Goal: Task Accomplishment & Management: Manage account settings

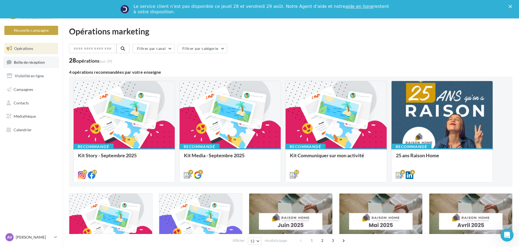
click at [39, 64] on span "Boîte de réception" at bounding box center [29, 62] width 31 height 5
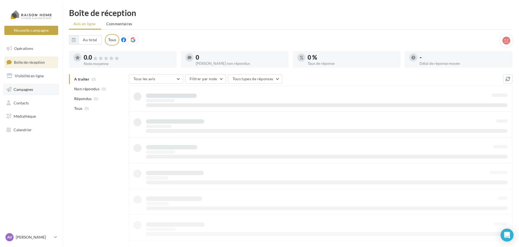
click at [33, 88] on link "Campagnes" at bounding box center [31, 89] width 56 height 11
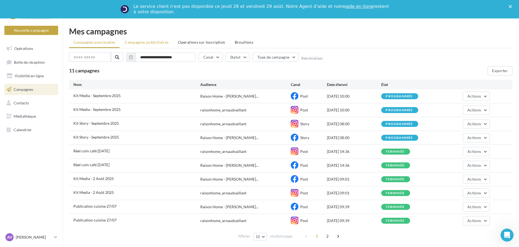
click at [150, 40] on span "Campagnes publicitaires" at bounding box center [147, 42] width 44 height 5
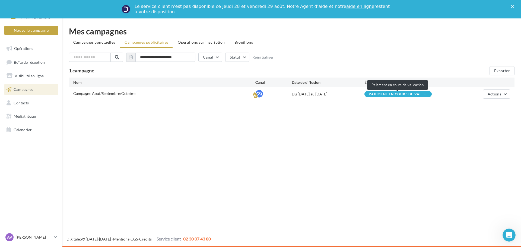
click at [388, 93] on span "Paiement en cours de vali..." at bounding box center [398, 94] width 58 height 3
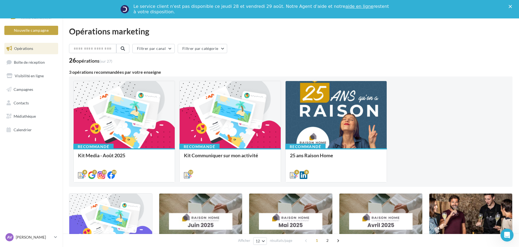
click at [345, 7] on link "aide en ligne" at bounding box center [359, 6] width 28 height 5
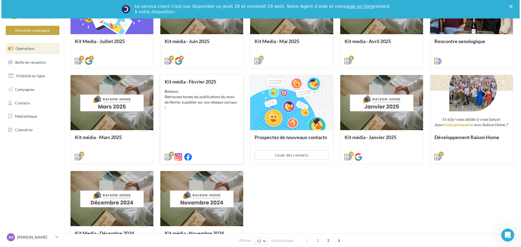
scroll to position [217, 0]
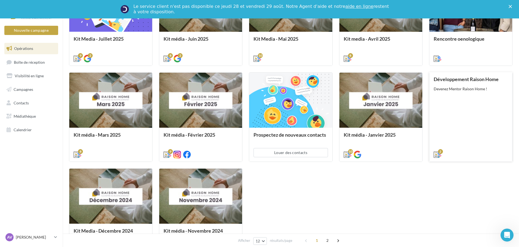
click at [454, 130] on div "Développement Raison Home Devenez Mentor Raison Home !" at bounding box center [470, 117] width 74 height 80
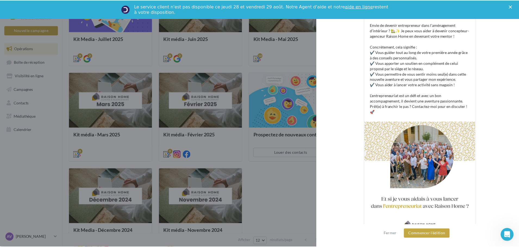
scroll to position [131, 0]
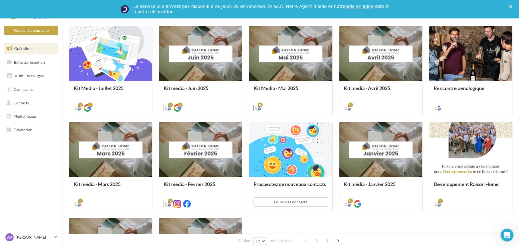
scroll to position [163, 0]
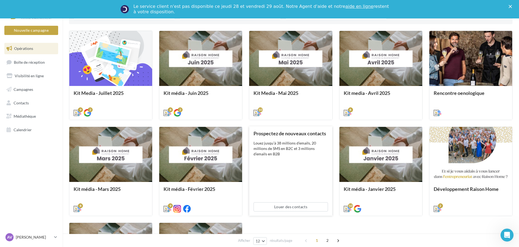
click at [321, 152] on div "Louez jusqu’à 38 millions d’emails, 20 millions de SMS en B2C et 3 millions d’e…" at bounding box center [290, 149] width 74 height 16
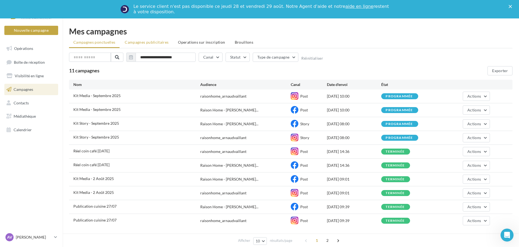
click at [149, 43] on span "Campagnes publicitaires" at bounding box center [147, 42] width 44 height 5
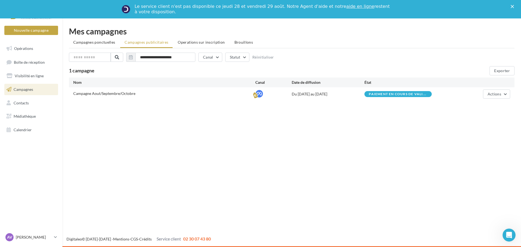
click at [406, 96] on div "Paiement en cours de vali..." at bounding box center [398, 95] width 58 height 4
click at [501, 92] on button "Actions" at bounding box center [496, 94] width 27 height 9
click at [485, 134] on button "Voir les prélèvements" at bounding box center [483, 135] width 54 height 14
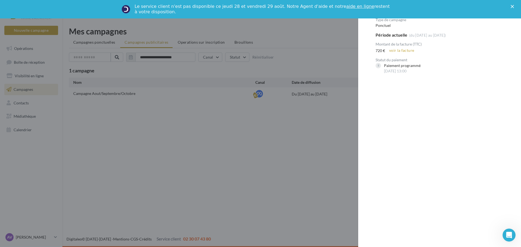
click at [349, 110] on div at bounding box center [260, 123] width 521 height 247
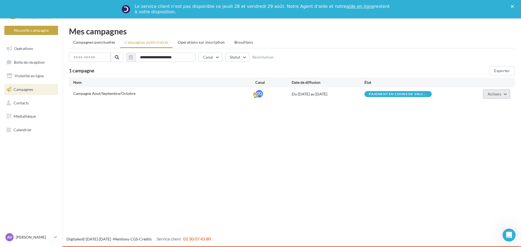
click at [509, 95] on button "Actions" at bounding box center [496, 94] width 27 height 9
click at [484, 121] on button "Voir les résultats" at bounding box center [483, 121] width 54 height 14
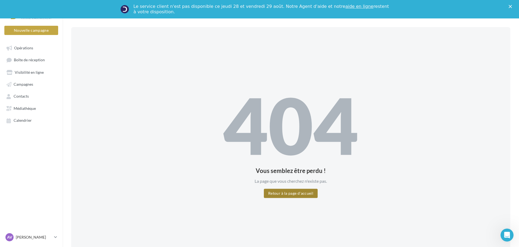
click at [300, 192] on button "Retour à la page d'accueil" at bounding box center [291, 193] width 54 height 9
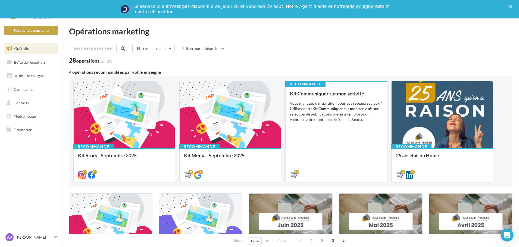
click at [371, 120] on div "Vous manquez d’inspiration pour vos réseaux sociaux ? Utilisez notre Kit Commun…" at bounding box center [336, 112] width 92 height 22
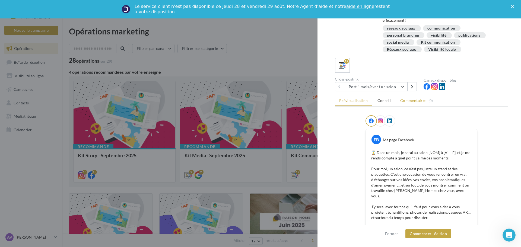
scroll to position [54, 0]
click at [410, 88] on button at bounding box center [412, 86] width 9 height 9
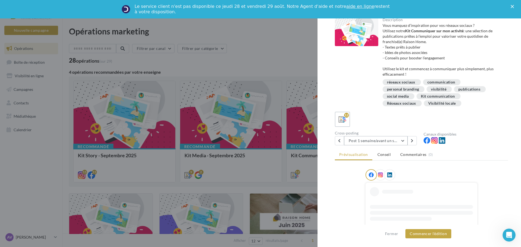
click at [404, 141] on button "Post 1 semaine/avant un salon" at bounding box center [376, 140] width 64 height 9
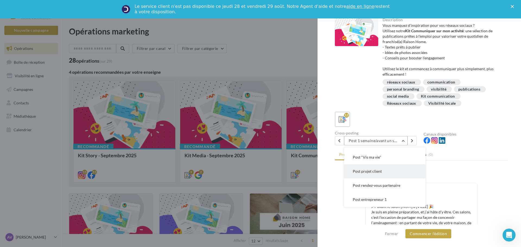
scroll to position [54, 0]
click at [394, 170] on button "Post projet client" at bounding box center [384, 171] width 81 height 14
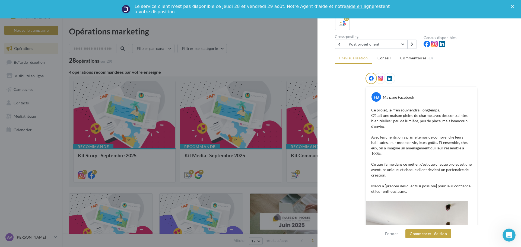
scroll to position [0, 0]
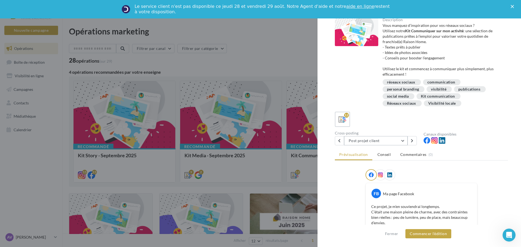
click at [404, 142] on button "Post projet client" at bounding box center [376, 140] width 64 height 9
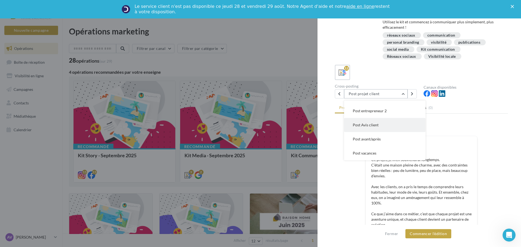
scroll to position [54, 0]
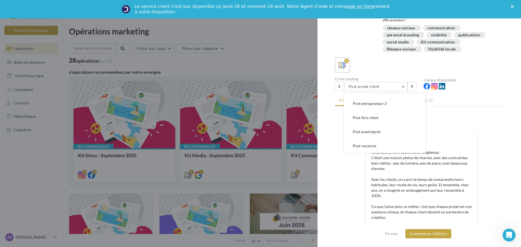
click at [474, 100] on ul "Prévisualisation Conseil Commentaires (0)" at bounding box center [421, 101] width 173 height 11
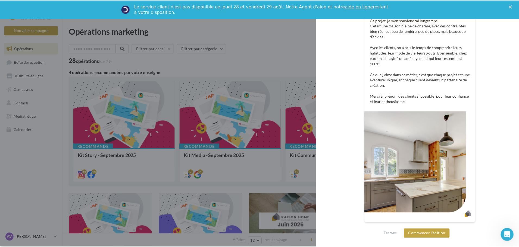
scroll to position [187, 0]
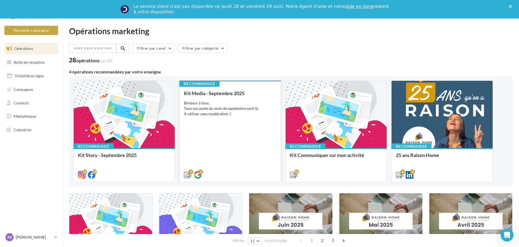
scroll to position [0, 0]
